Goal: Information Seeking & Learning: Learn about a topic

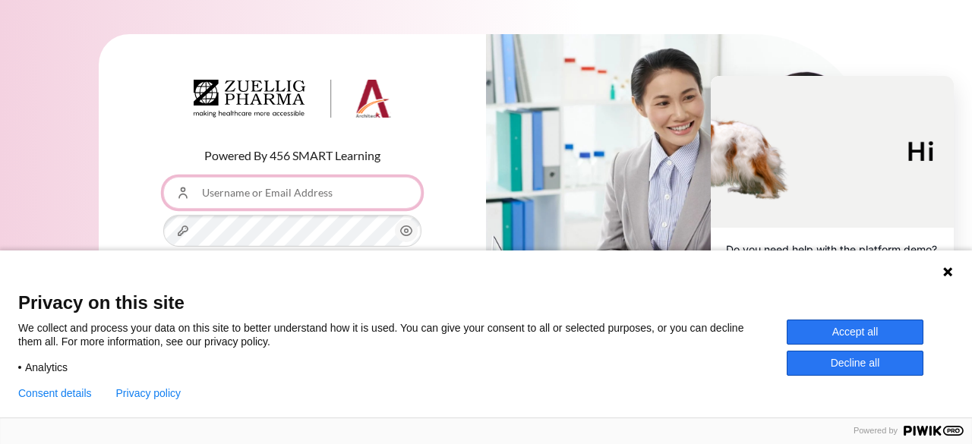
click at [346, 203] on input "Username or Email Address" at bounding box center [292, 193] width 258 height 32
type input "[EMAIL_ADDRESS][DOMAIN_NAME]"
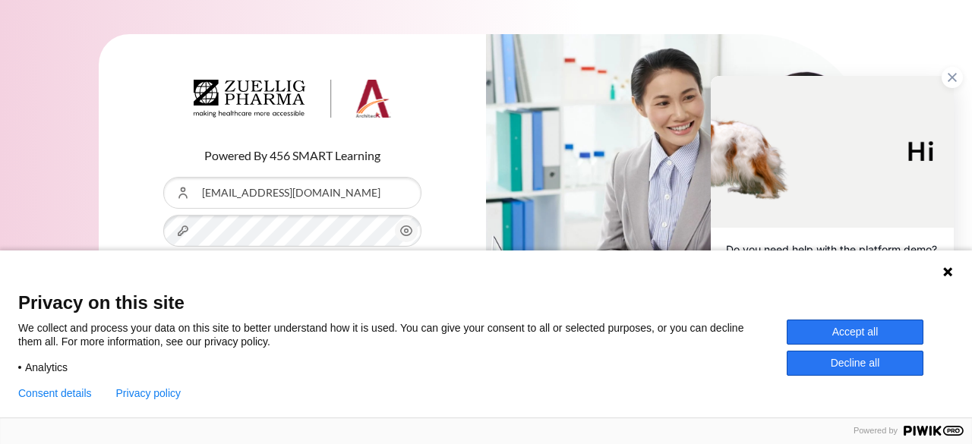
click at [873, 327] on button "Accept all" at bounding box center [854, 332] width 137 height 25
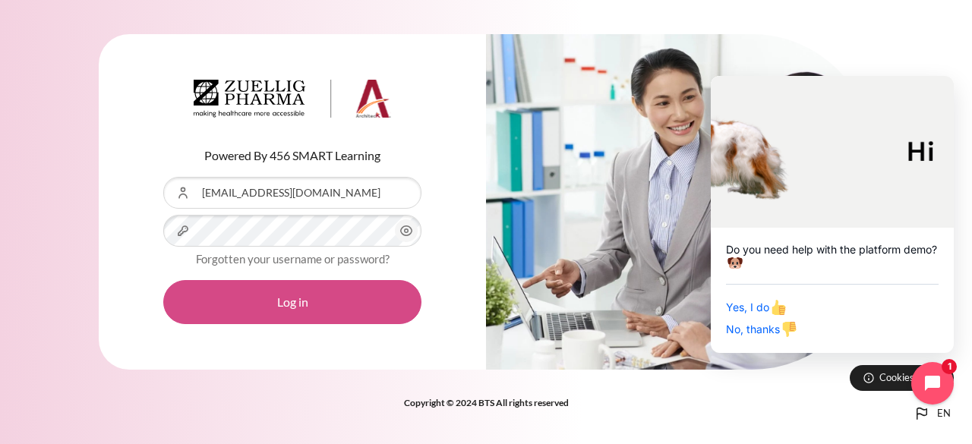
click at [334, 310] on button "Log in" at bounding box center [292, 302] width 258 height 44
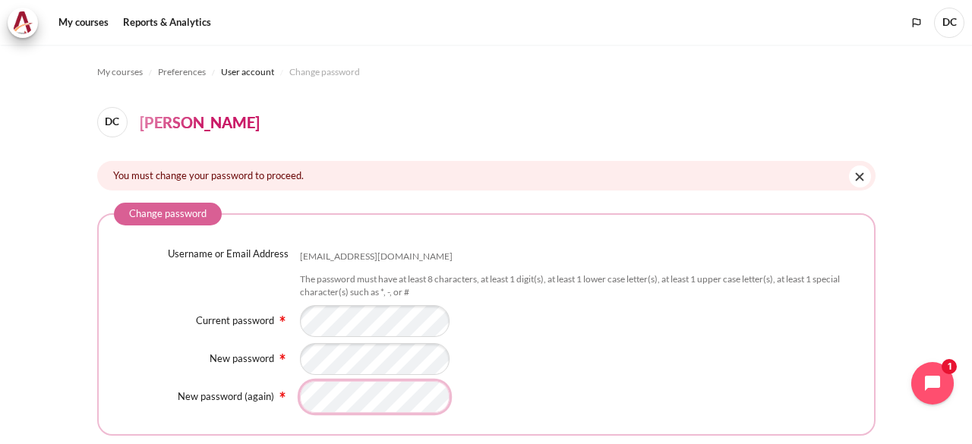
scroll to position [132, 0]
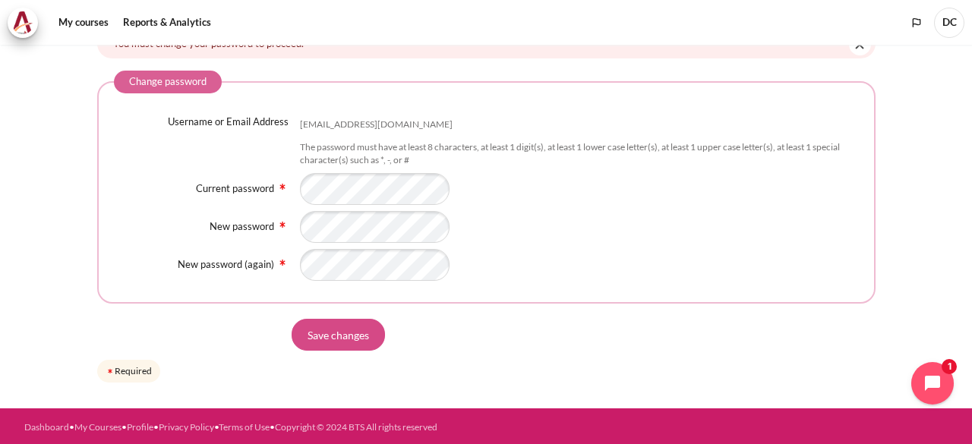
click at [326, 335] on input "Save changes" at bounding box center [338, 335] width 93 height 32
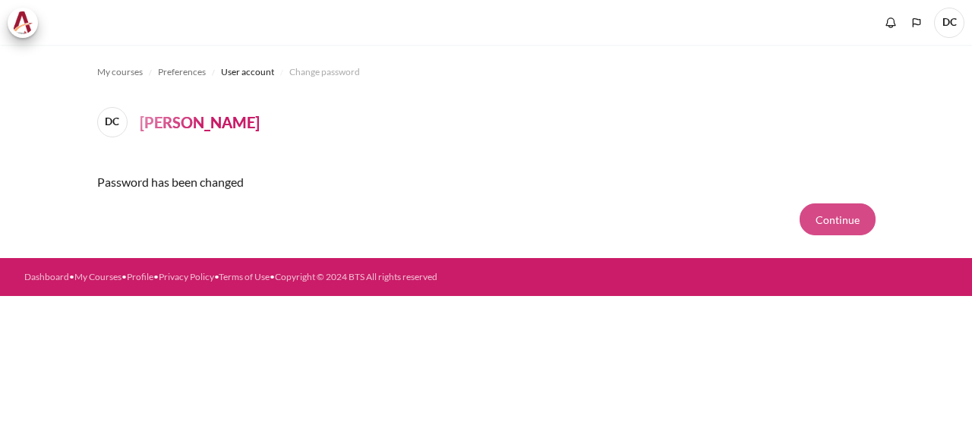
click at [846, 215] on button "Continue" at bounding box center [837, 219] width 76 height 32
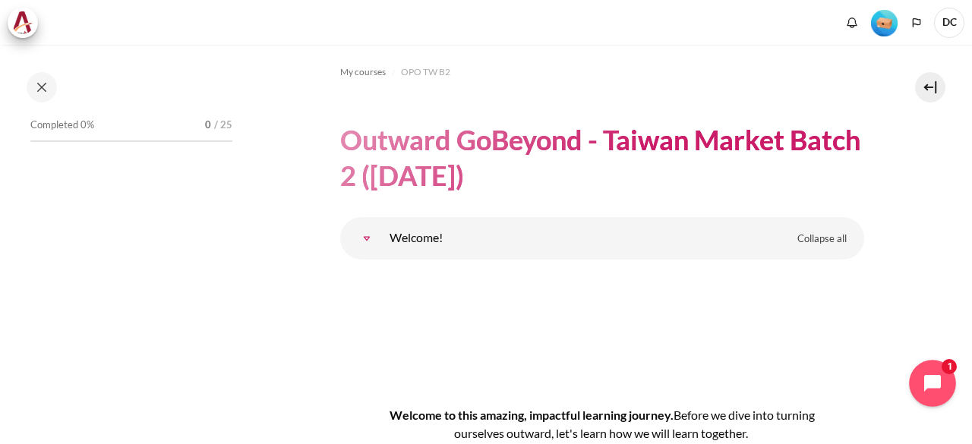
click at [925, 388] on icon "Open chat widget" at bounding box center [932, 384] width 20 height 20
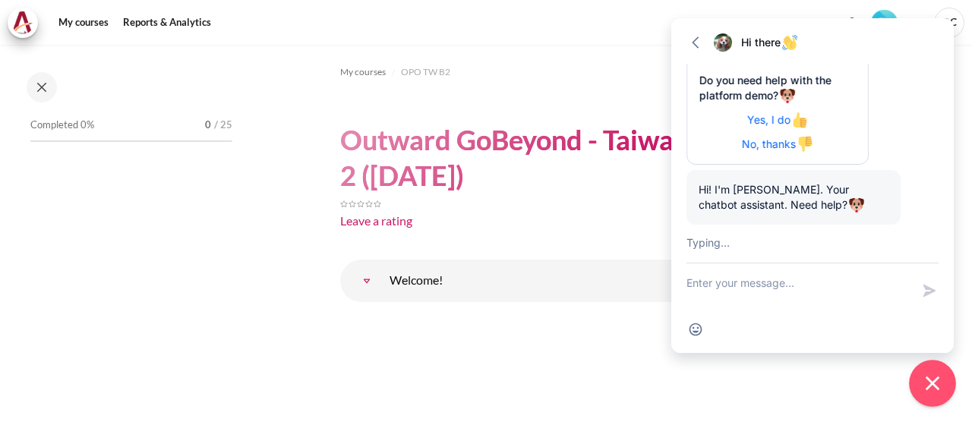
scroll to position [267, 0]
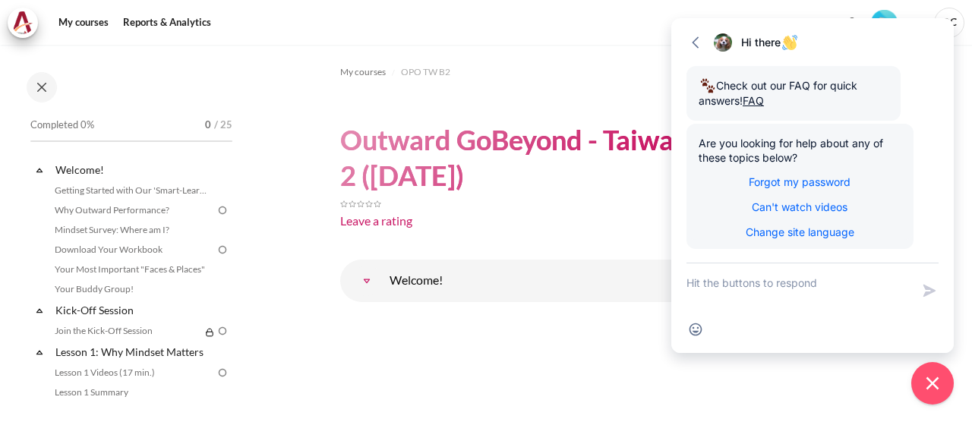
click at [694, 43] on icon "button" at bounding box center [695, 41] width 7 height 11
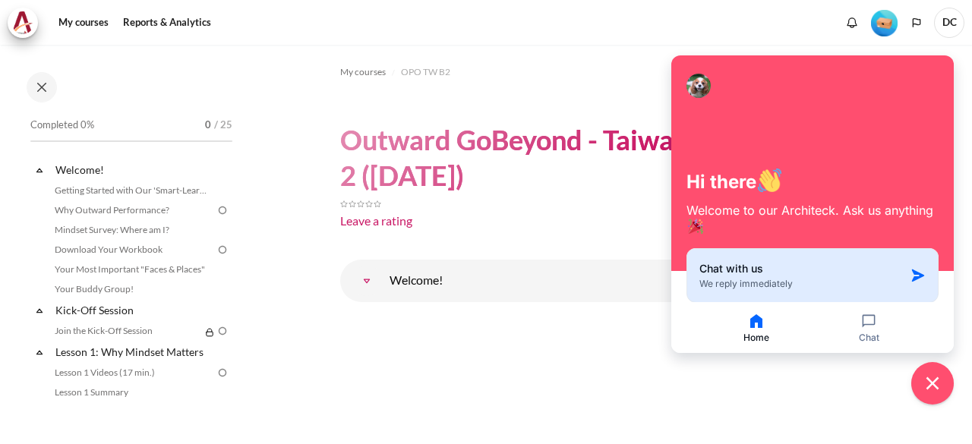
click at [924, 279] on icon "button" at bounding box center [917, 275] width 15 height 15
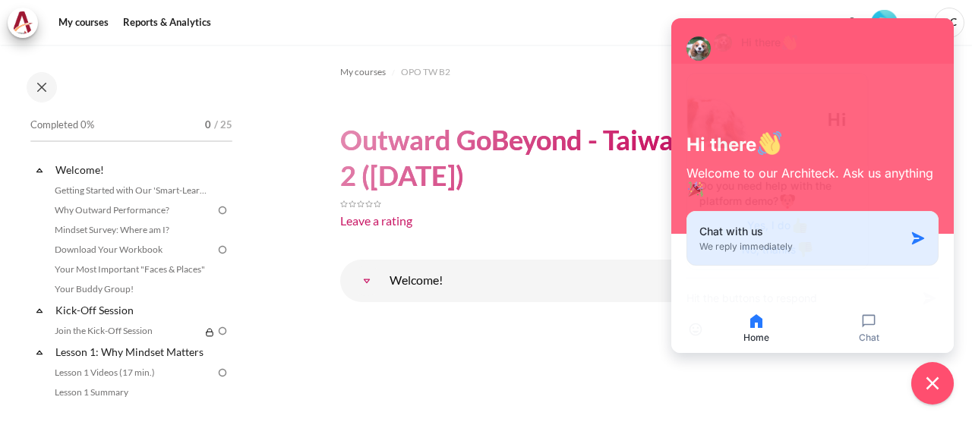
scroll to position [252, 0]
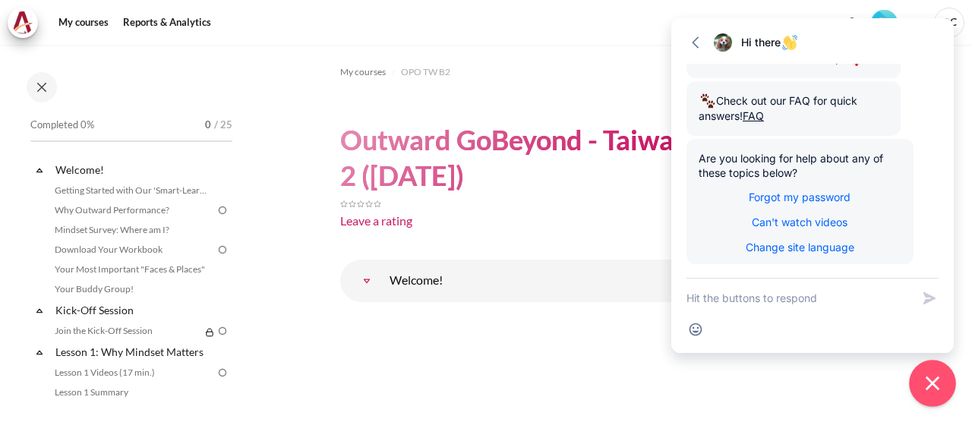
click at [941, 380] on icon "Close chat widget" at bounding box center [933, 384] width 24 height 24
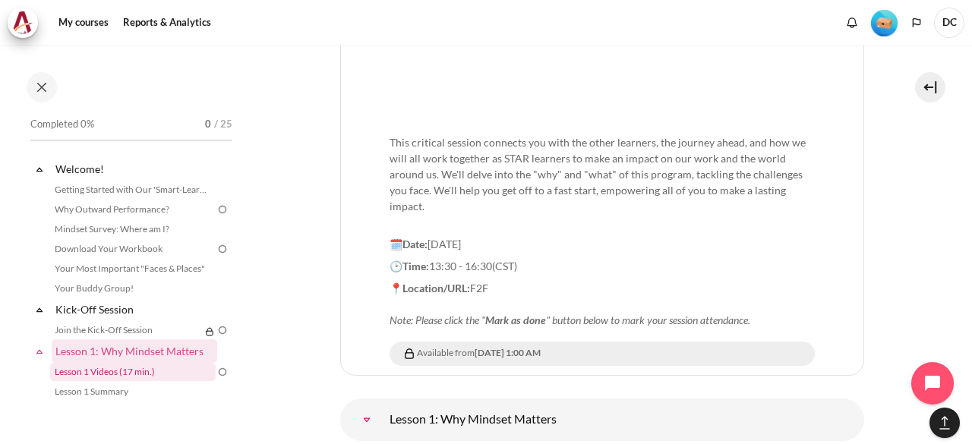
scroll to position [0, 0]
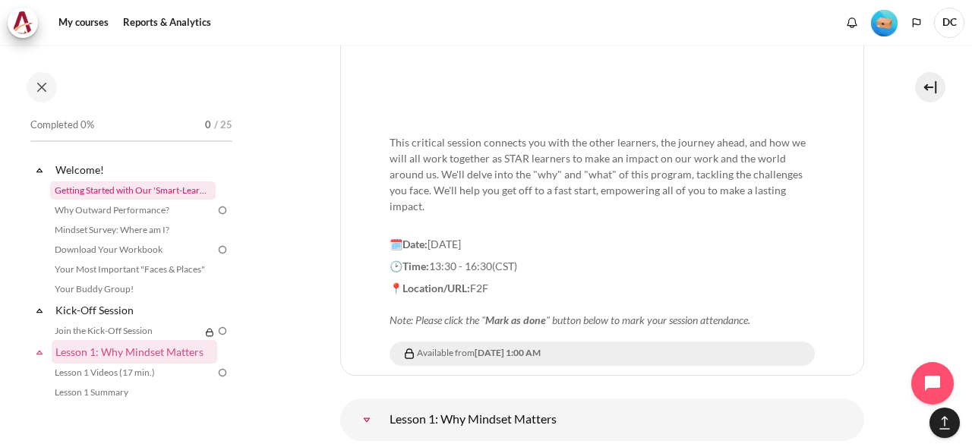
click at [125, 189] on link "Getting Started with Our 'Smart-Learning' Platform" at bounding box center [132, 190] width 165 height 18
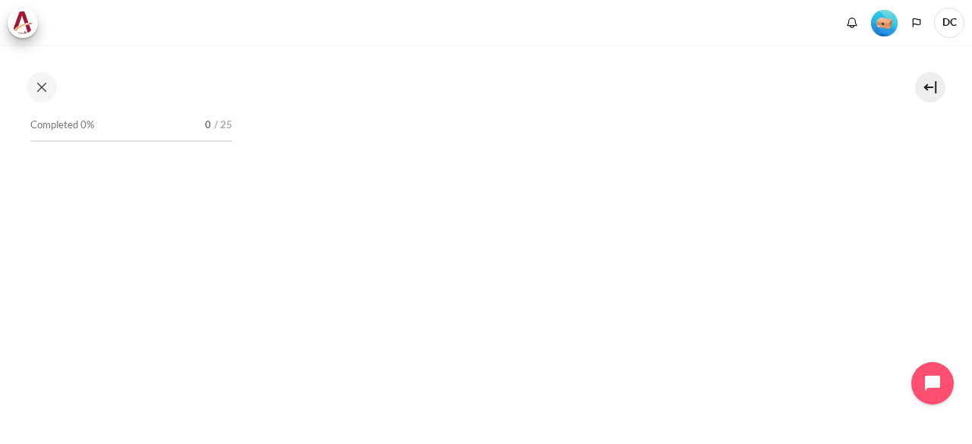
scroll to position [304, 0]
